Goal: Find specific page/section: Find specific page/section

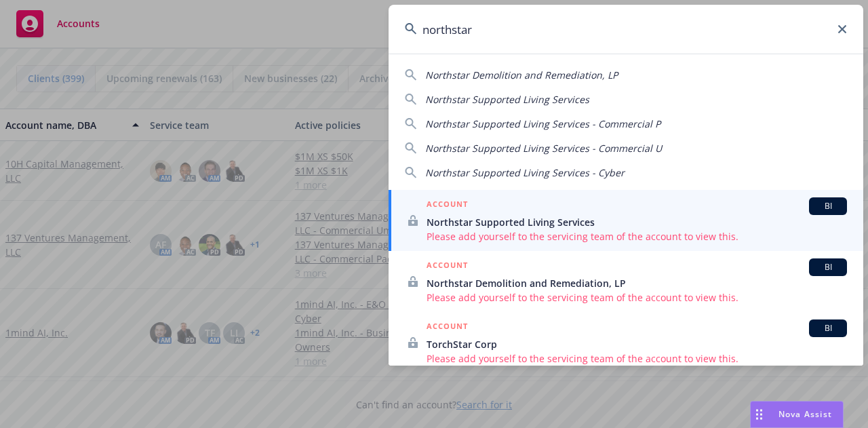
click at [448, 31] on input "northstar" at bounding box center [626, 29] width 475 height 49
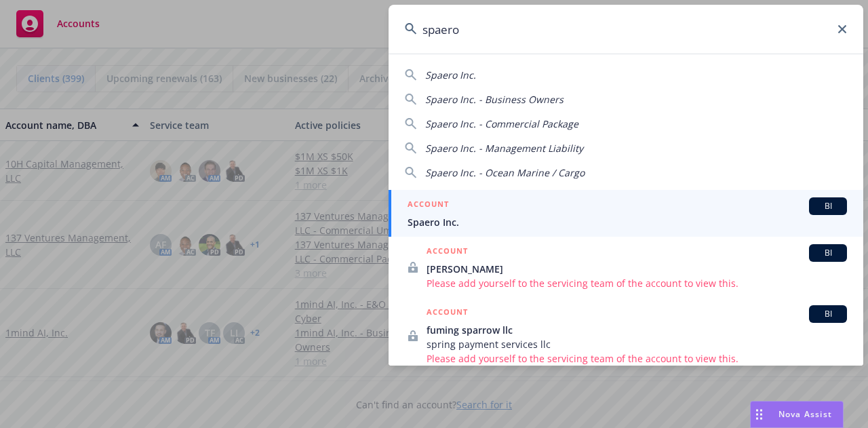
type input "spaero"
click at [438, 222] on span "Spaero Inc." at bounding box center [628, 222] width 440 height 14
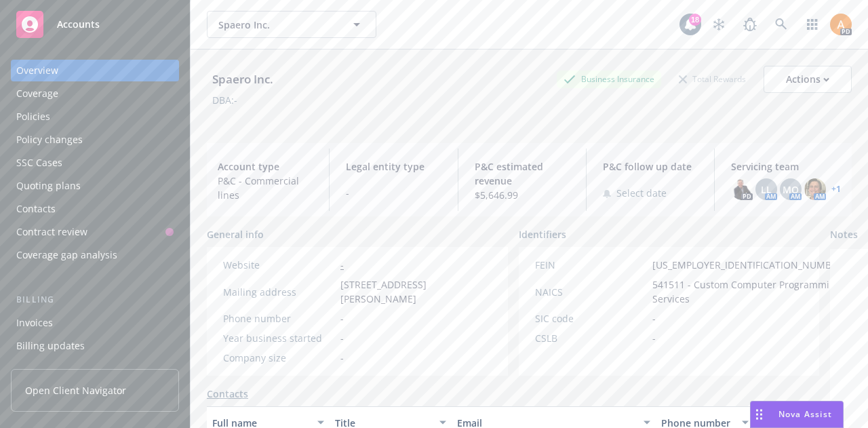
click at [97, 121] on div "Policies" at bounding box center [94, 117] width 157 height 22
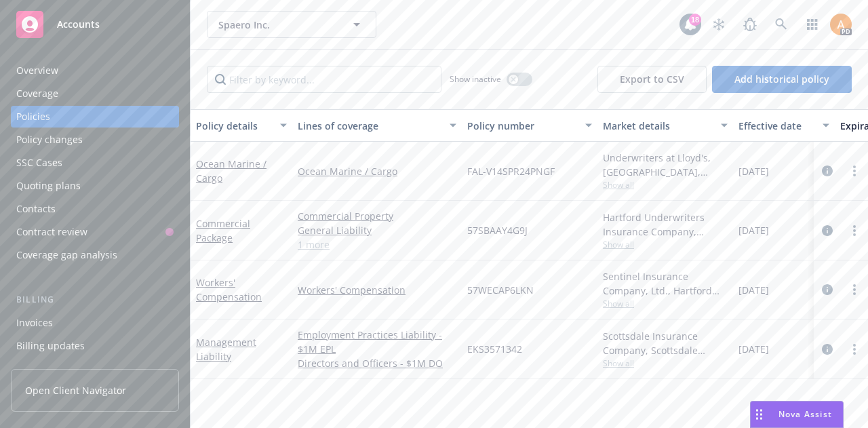
click at [611, 244] on span "Show all" at bounding box center [665, 245] width 125 height 12
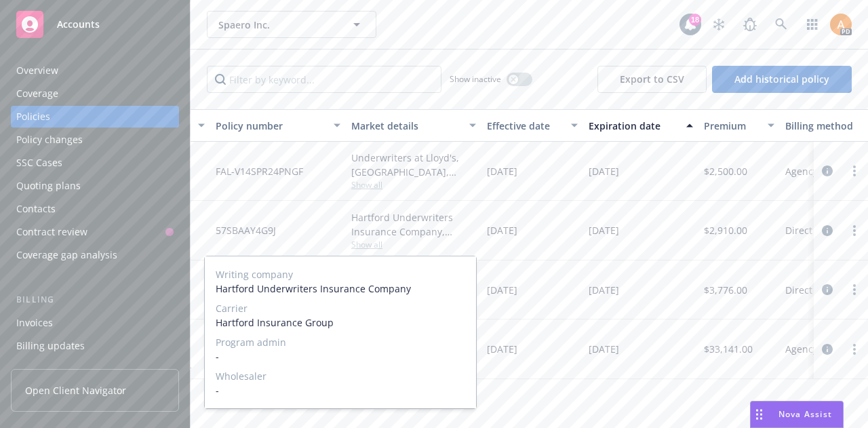
scroll to position [0, 253]
